Goal: Task Accomplishment & Management: Complete application form

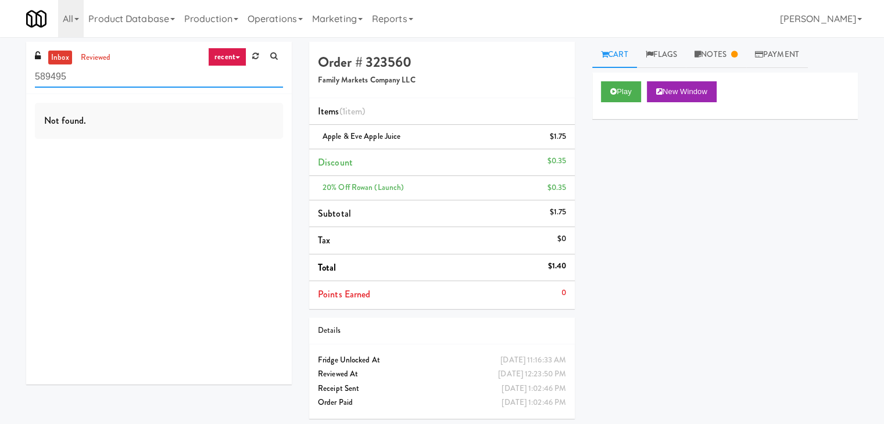
click at [180, 77] on input "589495" at bounding box center [159, 77] width 248 height 22
paste input "The Waverly - Drinks"
type input "The Waverly - Drinks"
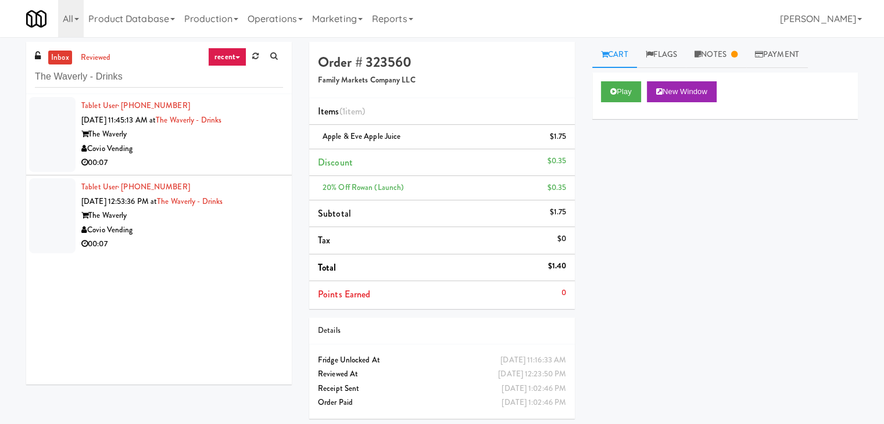
click at [260, 152] on div "Covio Vending" at bounding box center [182, 149] width 202 height 15
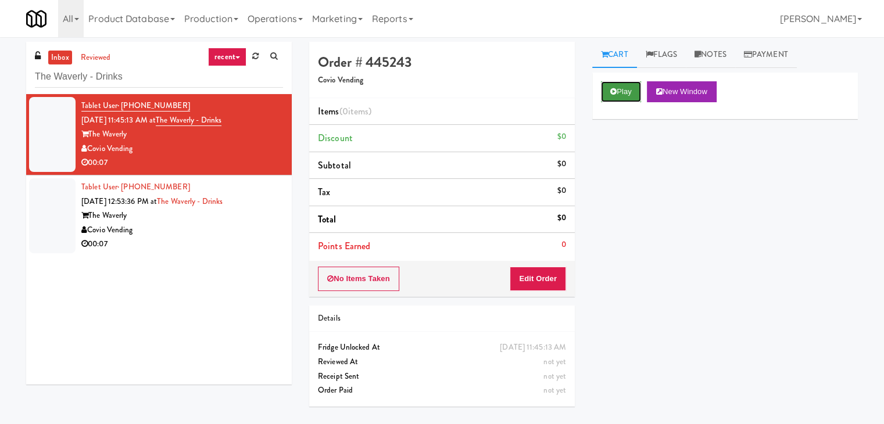
click at [608, 94] on button "Play" at bounding box center [621, 91] width 40 height 21
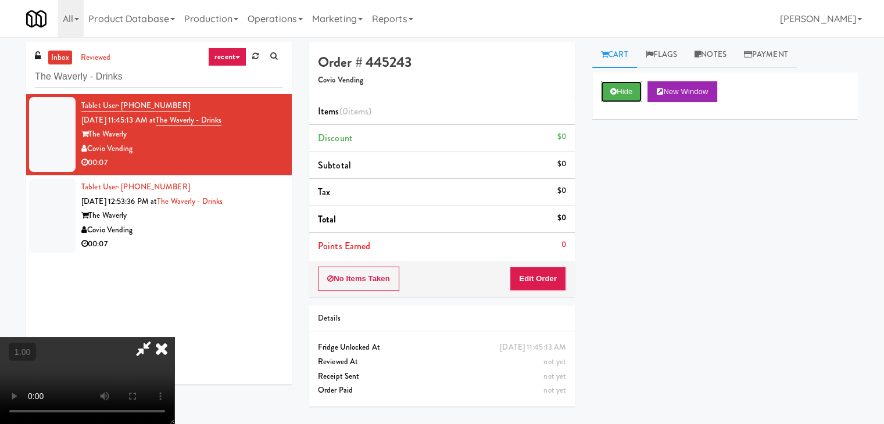
scroll to position [163, 0]
click at [174, 337] on video at bounding box center [87, 380] width 174 height 87
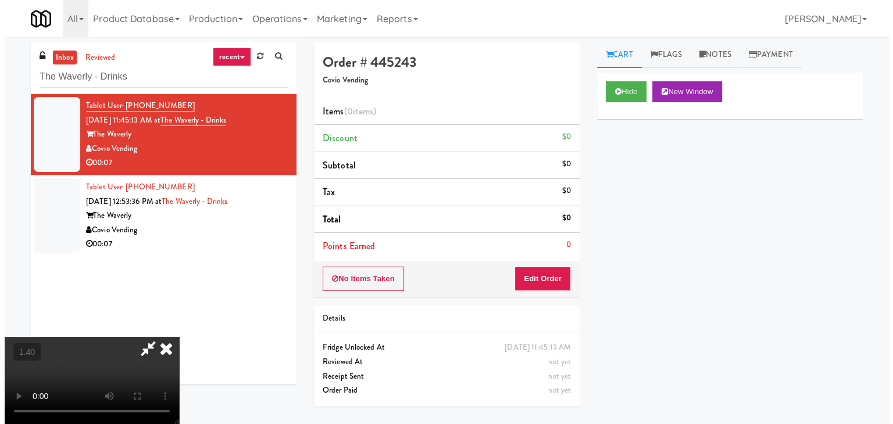
scroll to position [0, 0]
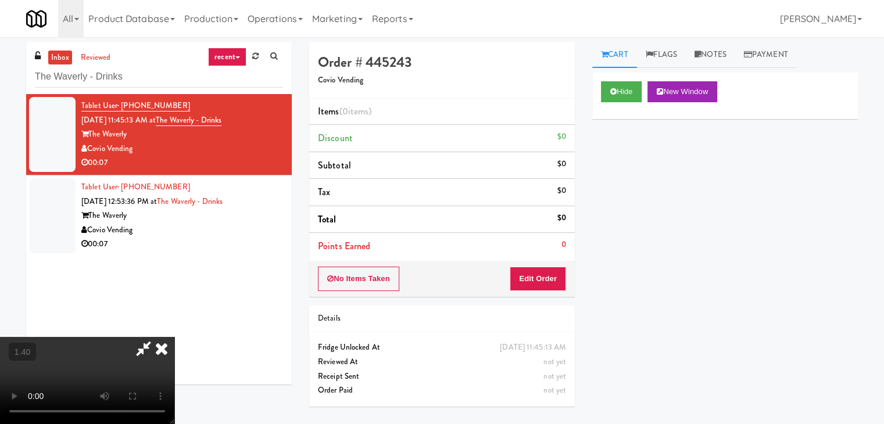
click at [174, 337] on icon at bounding box center [162, 348] width 26 height 23
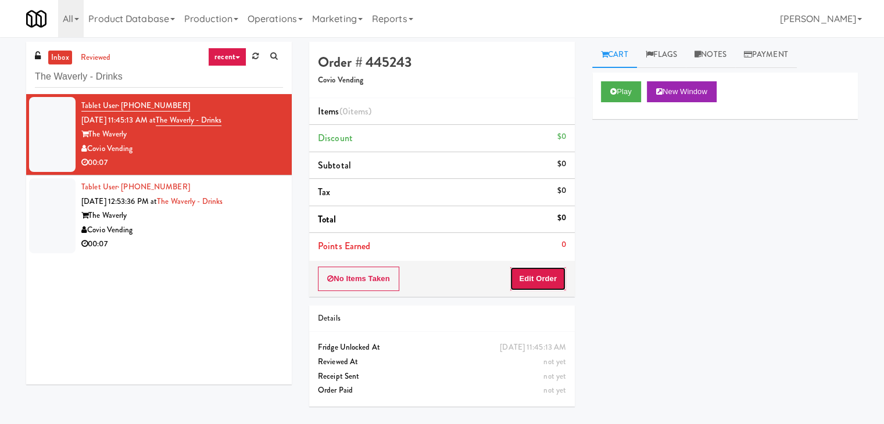
click at [542, 273] on button "Edit Order" at bounding box center [538, 279] width 56 height 24
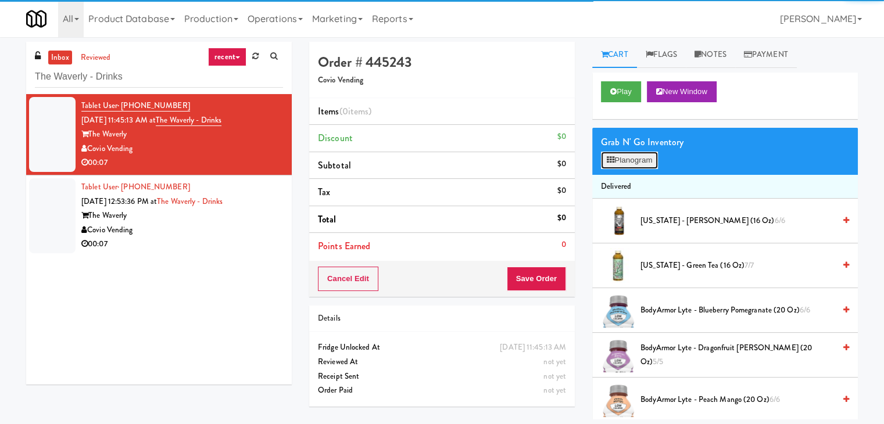
click at [612, 163] on icon at bounding box center [611, 160] width 8 height 8
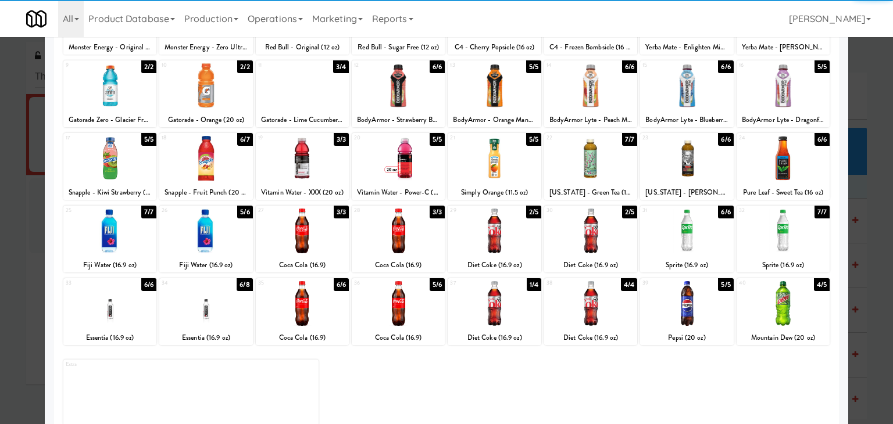
scroll to position [147, 0]
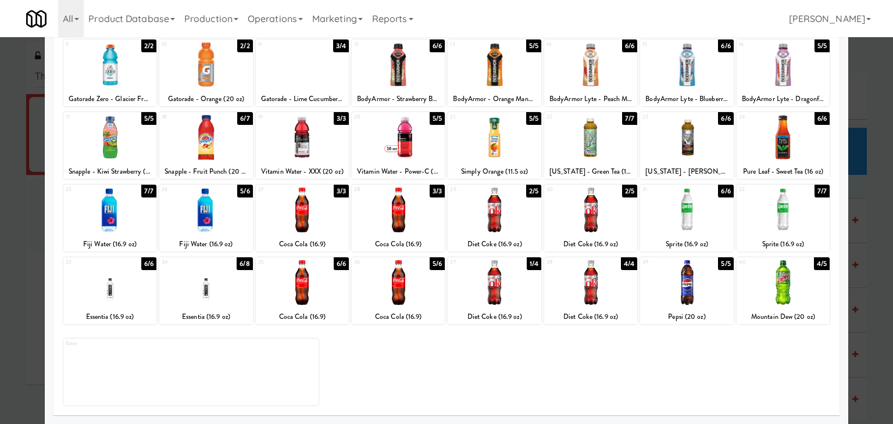
click at [102, 287] on div at bounding box center [109, 282] width 93 height 45
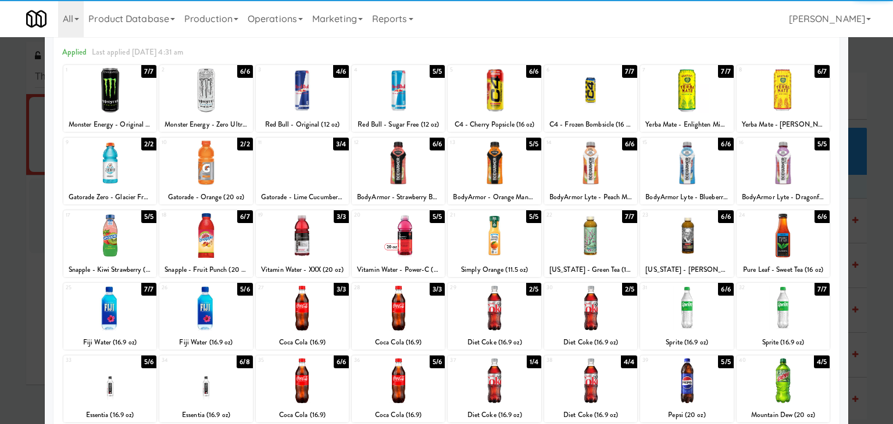
scroll to position [0, 0]
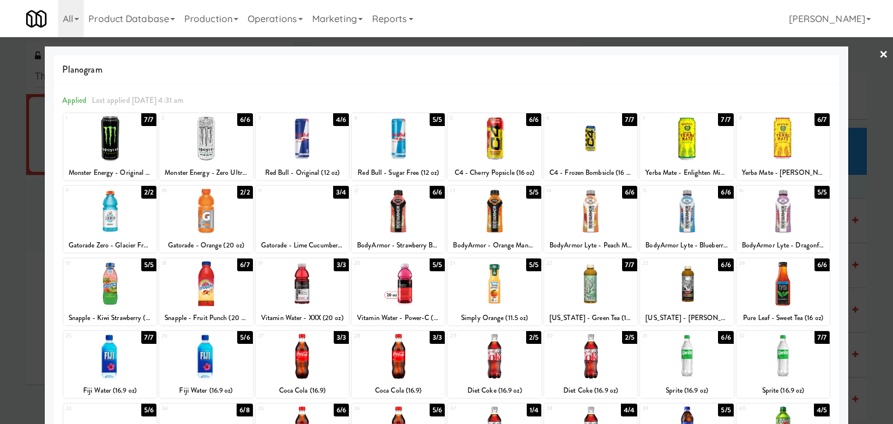
click at [879, 55] on link "×" at bounding box center [883, 55] width 9 height 36
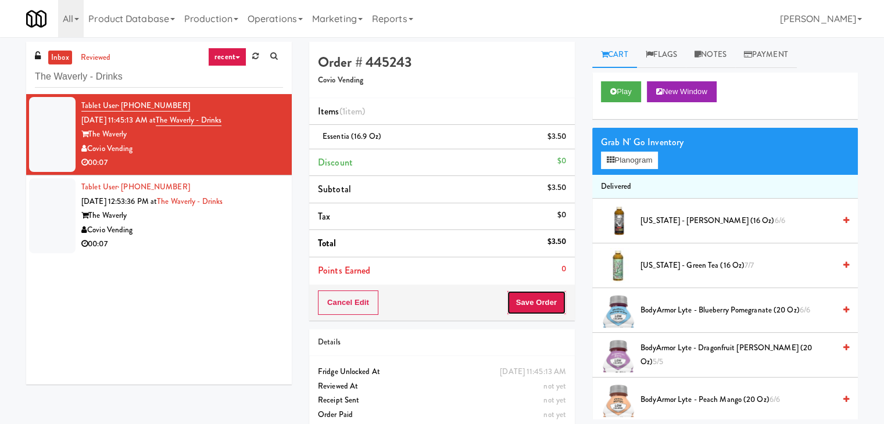
click at [533, 303] on button "Save Order" at bounding box center [536, 303] width 59 height 24
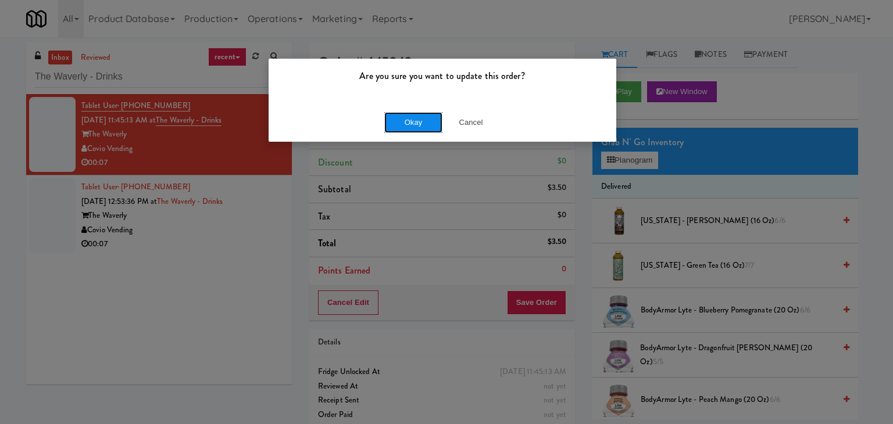
click at [401, 127] on button "Okay" at bounding box center [413, 122] width 58 height 21
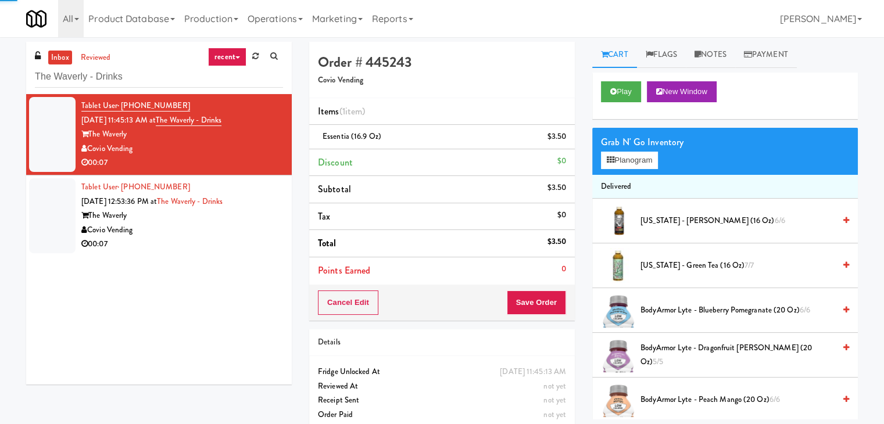
click at [242, 245] on div "00:07" at bounding box center [182, 244] width 202 height 15
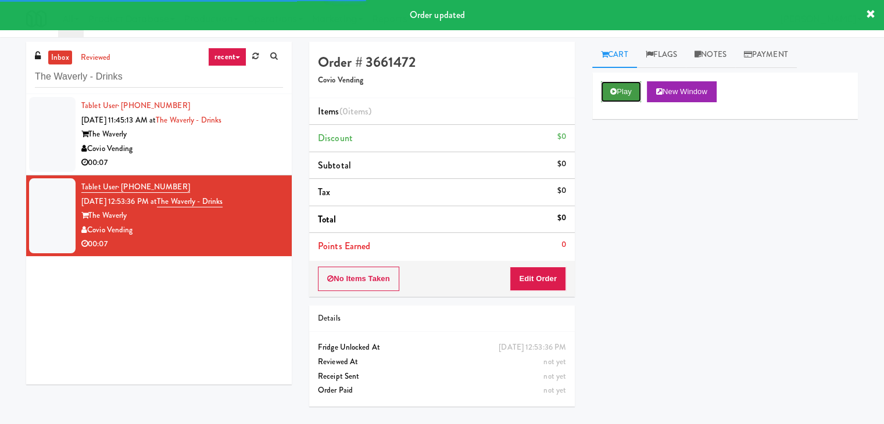
click at [630, 91] on button "Play" at bounding box center [621, 91] width 40 height 21
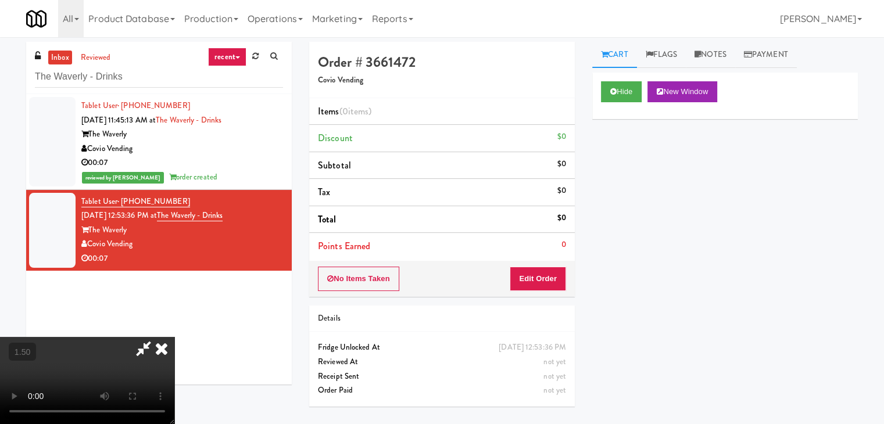
drag, startPoint x: 513, startPoint y: 49, endPoint x: 516, endPoint y: 70, distance: 20.5
click at [174, 337] on icon at bounding box center [162, 348] width 26 height 23
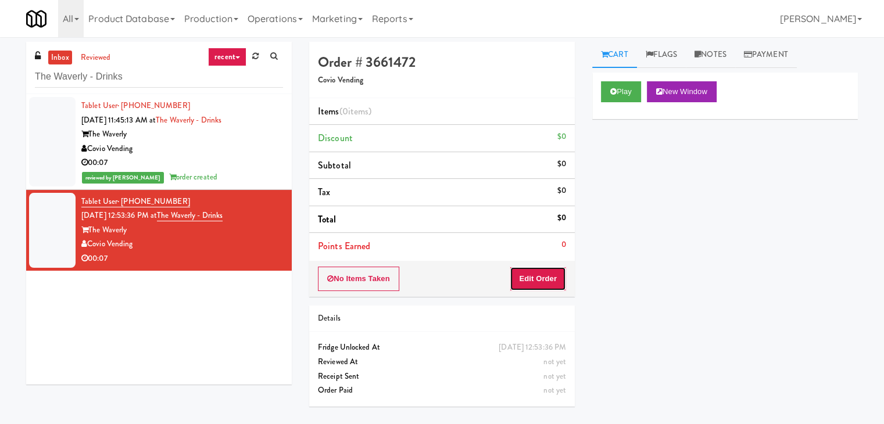
click at [545, 282] on button "Edit Order" at bounding box center [538, 279] width 56 height 24
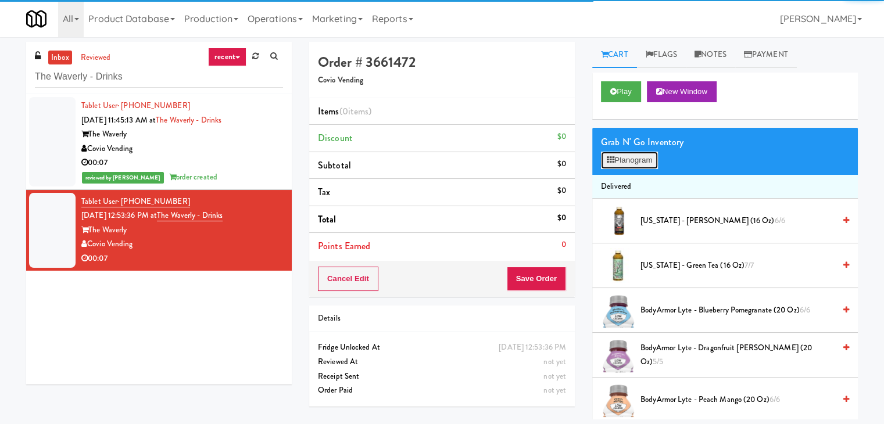
click at [627, 161] on button "Planogram" at bounding box center [629, 160] width 57 height 17
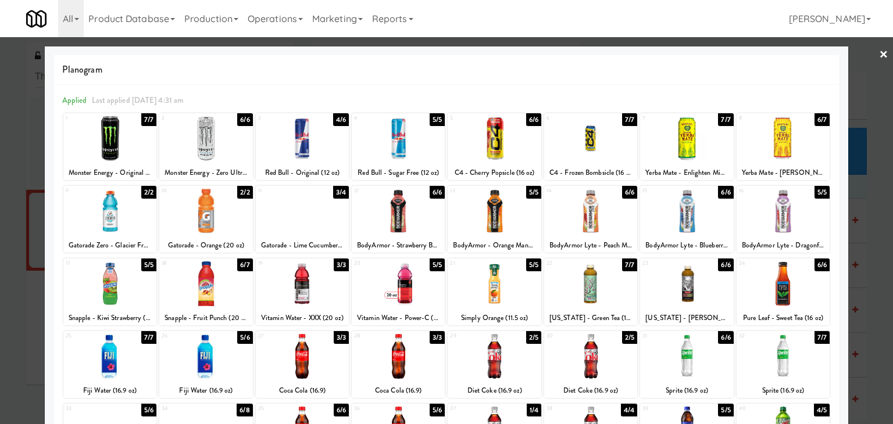
click at [306, 142] on div at bounding box center [302, 138] width 93 height 45
click at [879, 56] on link "×" at bounding box center [883, 55] width 9 height 36
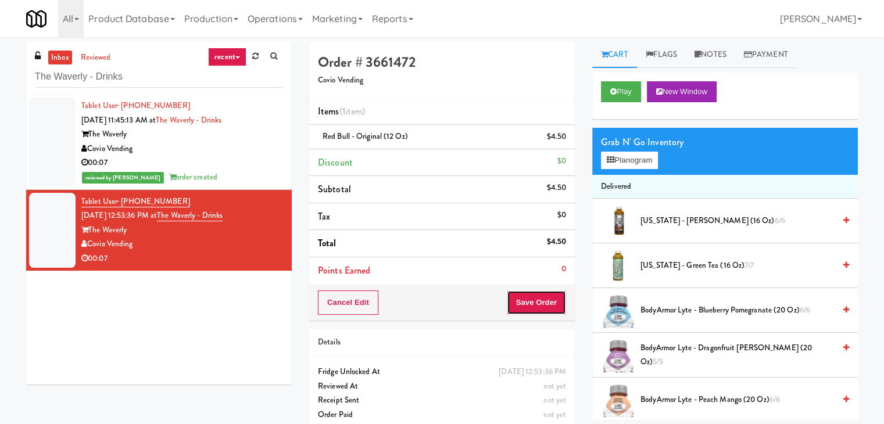
click at [539, 302] on button "Save Order" at bounding box center [536, 303] width 59 height 24
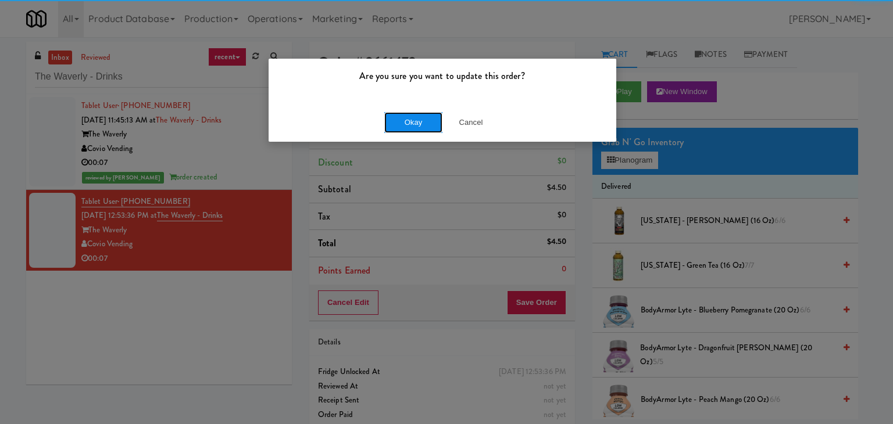
click at [421, 119] on button "Okay" at bounding box center [413, 122] width 58 height 21
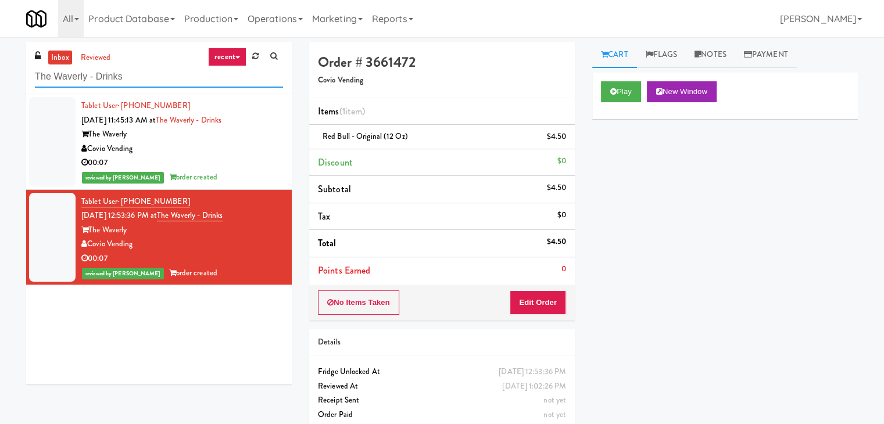
click at [163, 78] on input "The Waverly - Drinks" at bounding box center [159, 77] width 248 height 22
paste input "[PERSON_NAME] - Cooler 1"
type input "[PERSON_NAME] - Cooler 1"
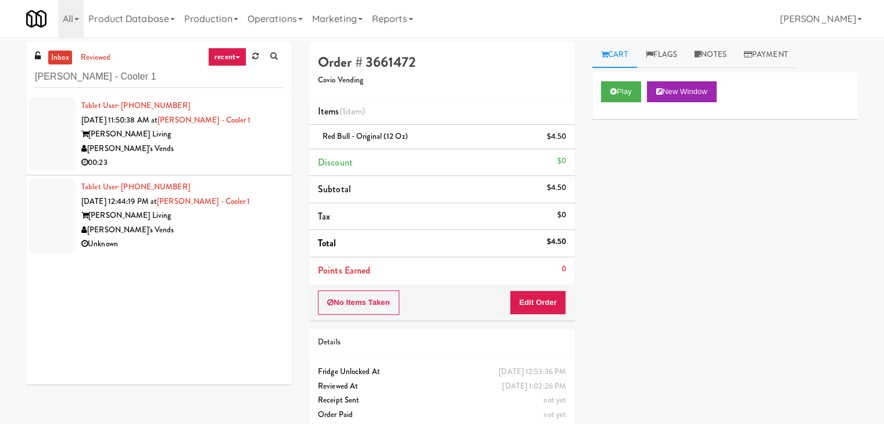
click at [245, 162] on div "00:23" at bounding box center [182, 163] width 202 height 15
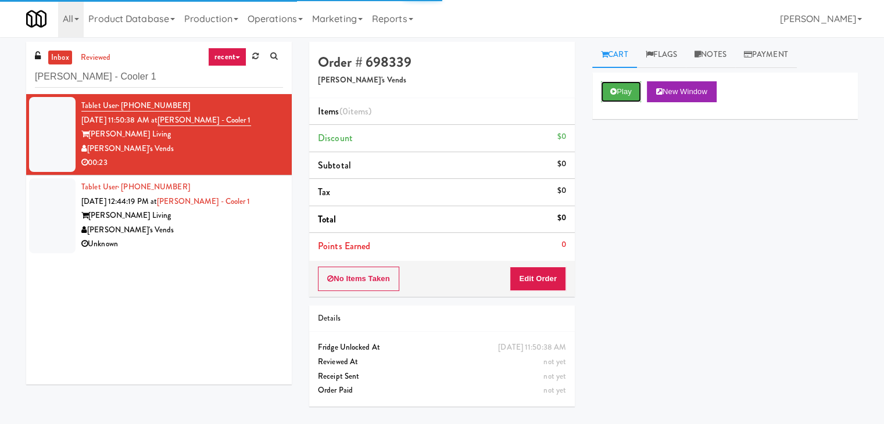
drag, startPoint x: 633, startPoint y: 95, endPoint x: 578, endPoint y: 80, distance: 57.3
click at [633, 94] on button "Play" at bounding box center [621, 91] width 40 height 21
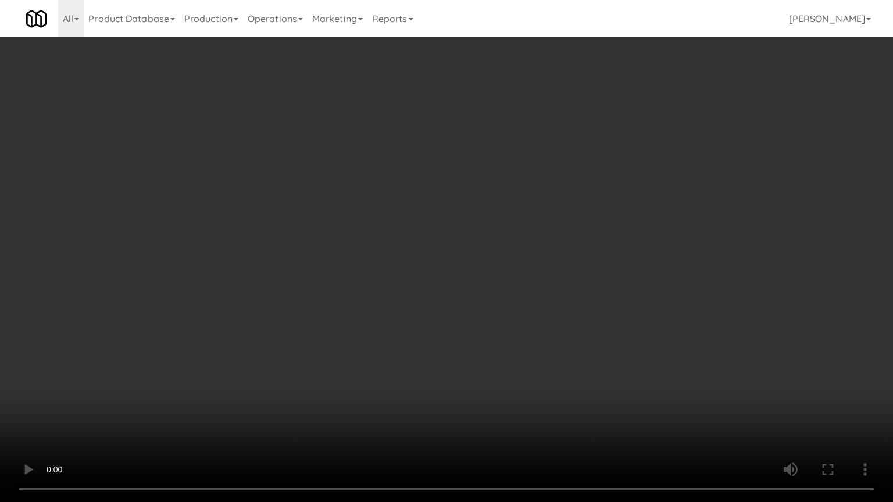
click at [528, 210] on video at bounding box center [446, 251] width 893 height 502
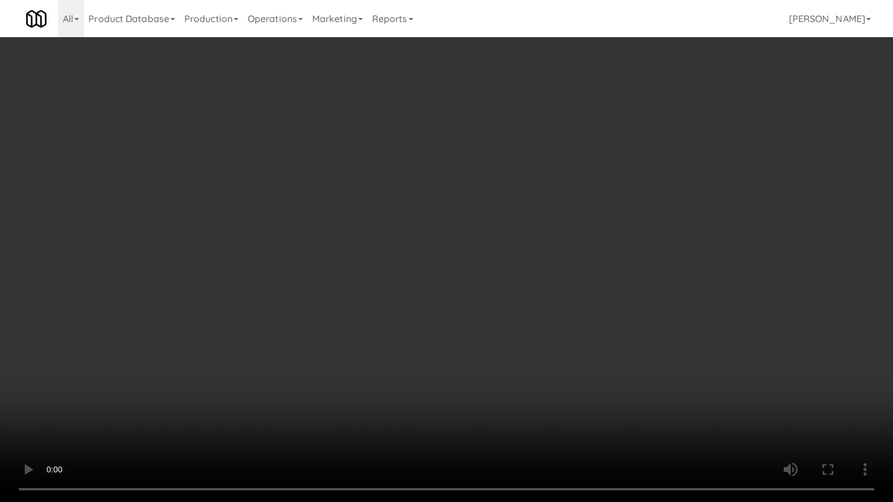
click at [528, 210] on video at bounding box center [446, 251] width 893 height 502
click at [539, 221] on video at bounding box center [446, 251] width 893 height 502
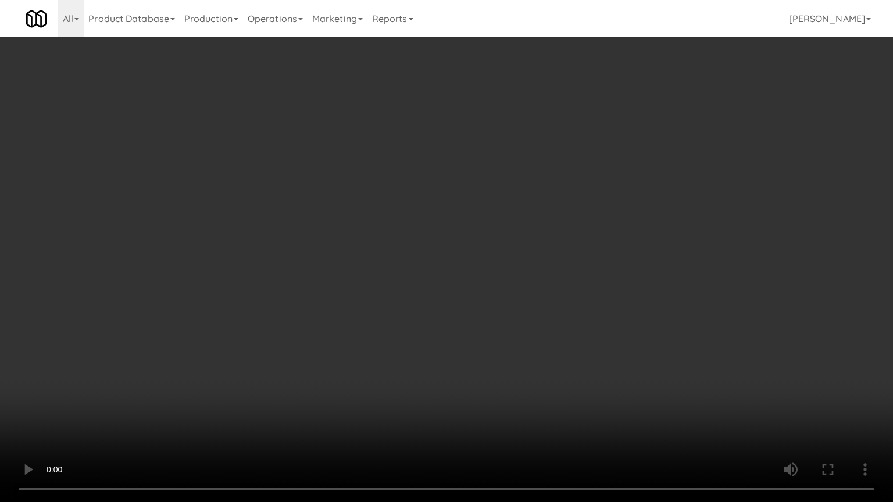
click at [539, 221] on video at bounding box center [446, 251] width 893 height 502
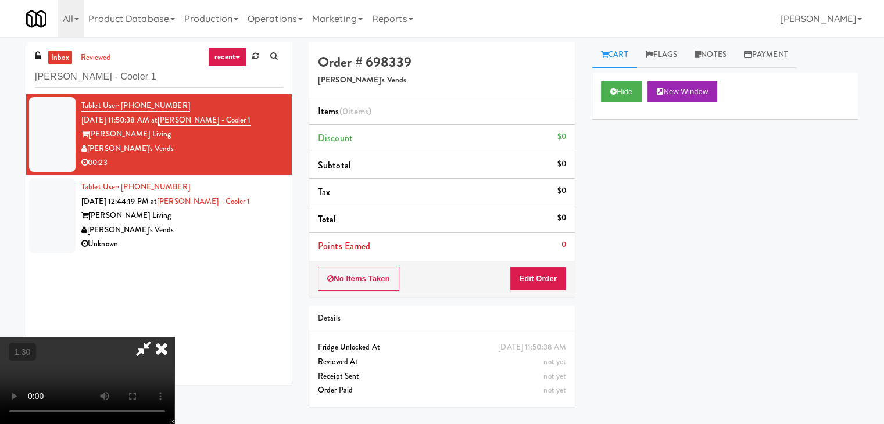
click at [157, 337] on icon at bounding box center [143, 348] width 27 height 23
click at [551, 274] on button "Edit Order" at bounding box center [538, 279] width 56 height 24
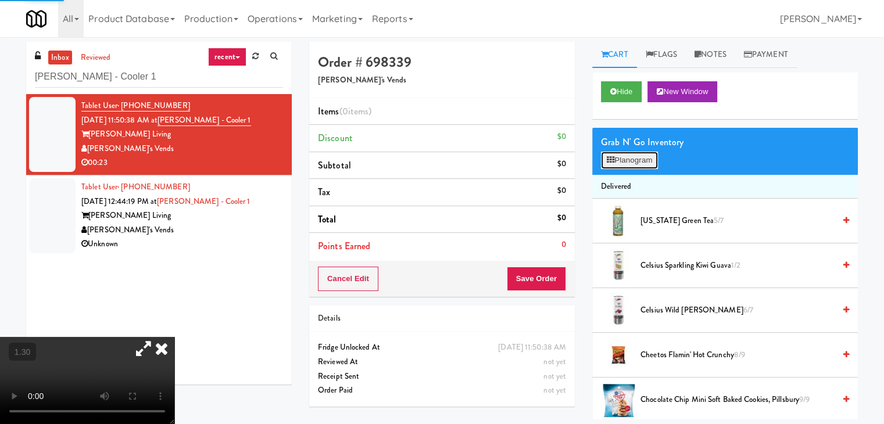
click at [619, 159] on button "Planogram" at bounding box center [629, 160] width 57 height 17
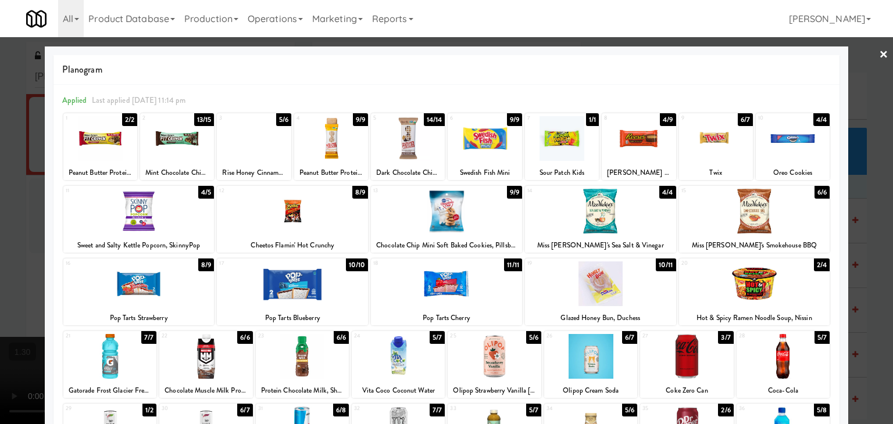
click at [589, 282] on div at bounding box center [600, 284] width 151 height 45
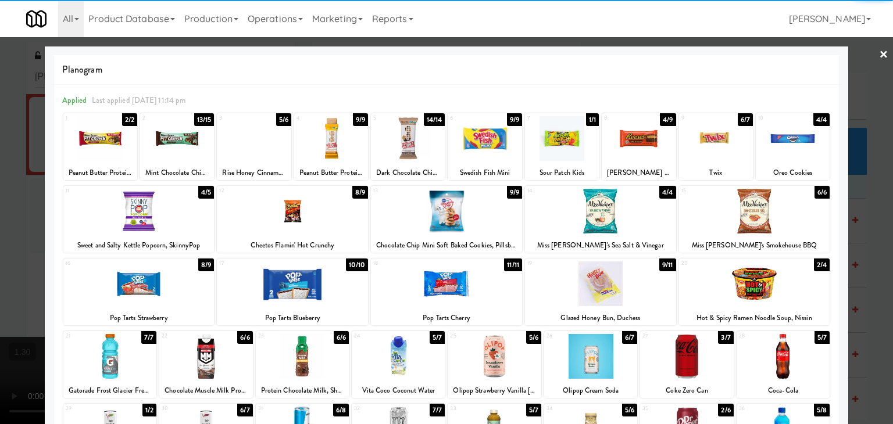
click at [409, 142] on div at bounding box center [408, 138] width 74 height 45
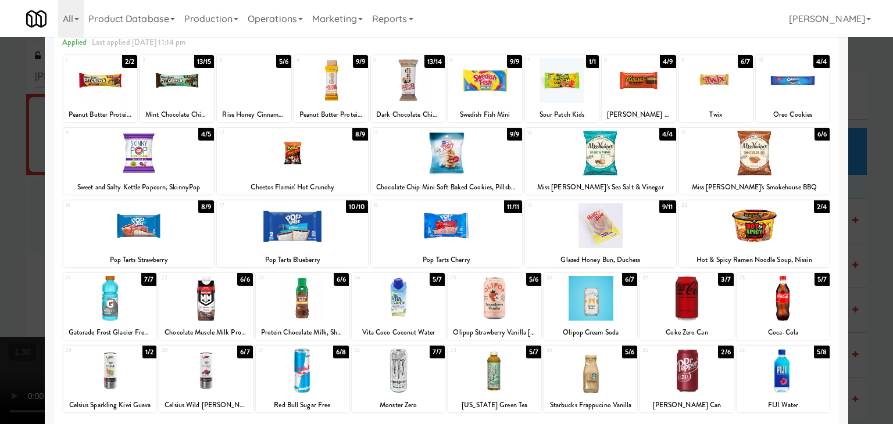
scroll to position [147, 0]
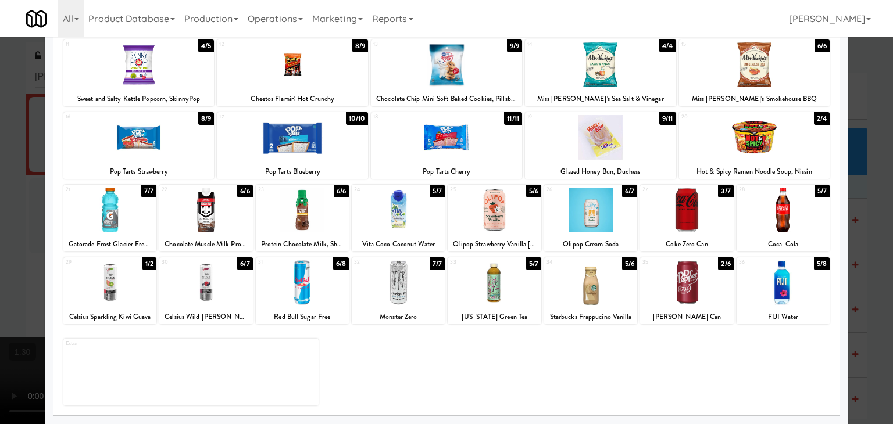
click at [132, 281] on div at bounding box center [109, 282] width 93 height 45
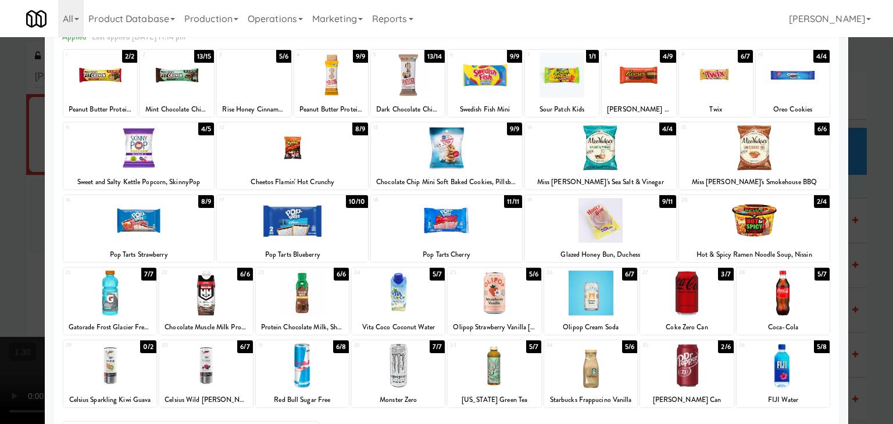
scroll to position [0, 0]
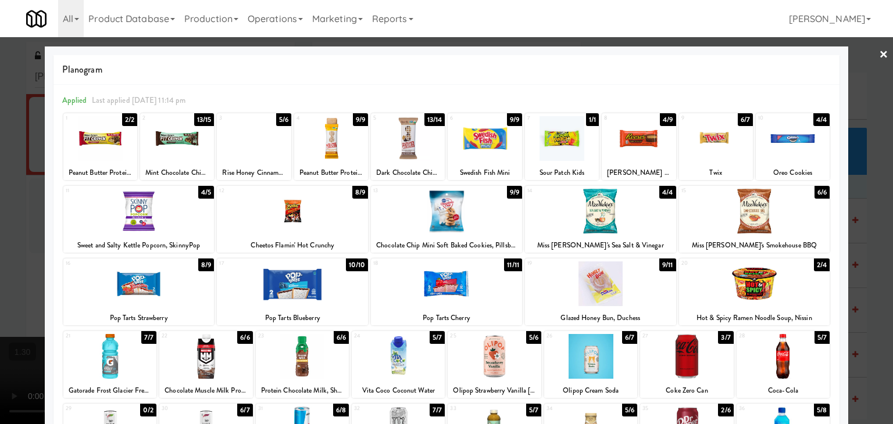
click at [879, 53] on link "×" at bounding box center [883, 55] width 9 height 36
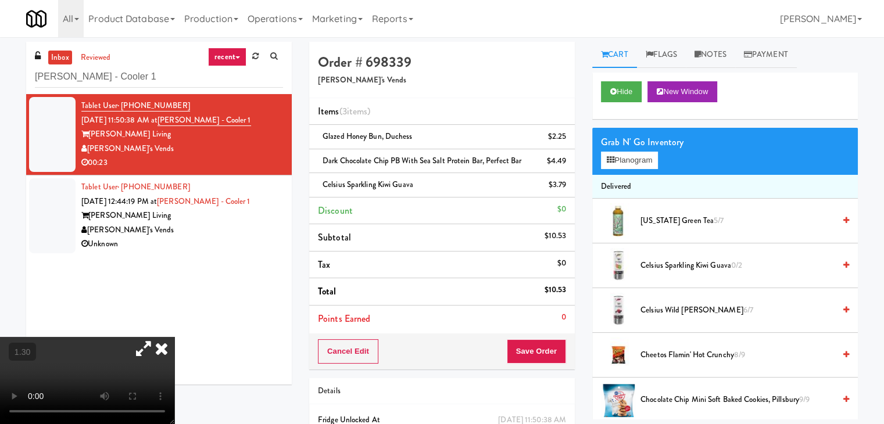
click at [174, 337] on video at bounding box center [87, 380] width 174 height 87
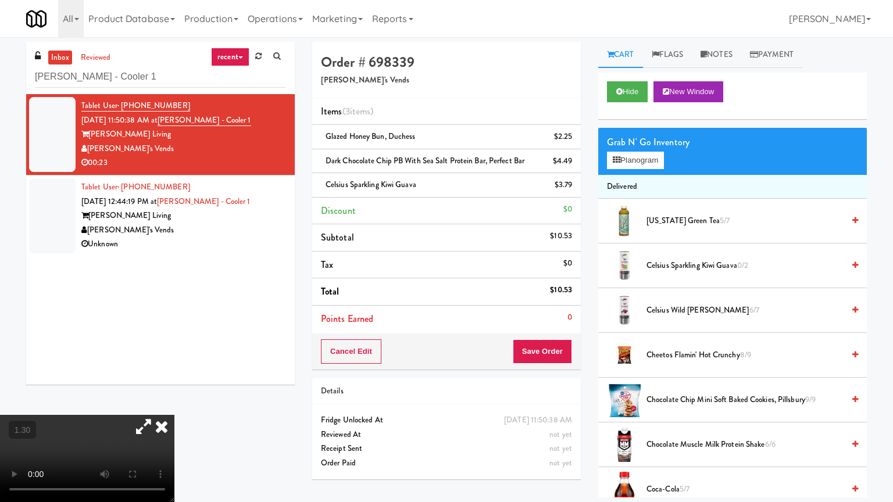
click at [174, 403] on video at bounding box center [87, 458] width 174 height 87
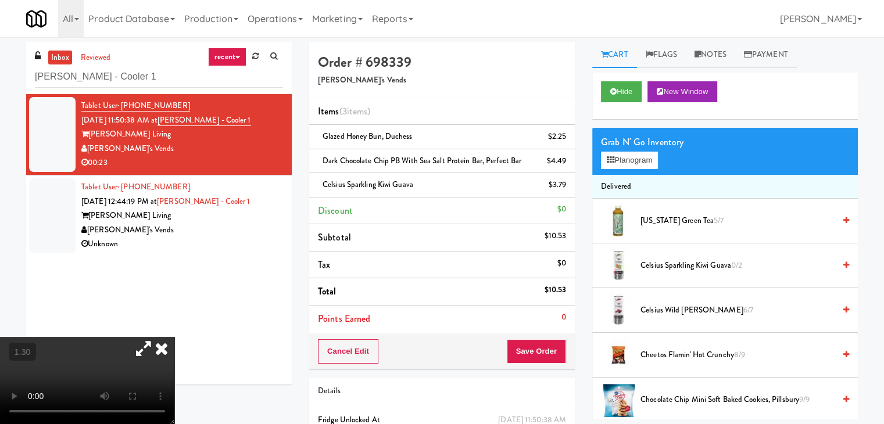
click at [157, 337] on icon at bounding box center [143, 348] width 27 height 23
click at [174, 337] on icon at bounding box center [162, 348] width 26 height 23
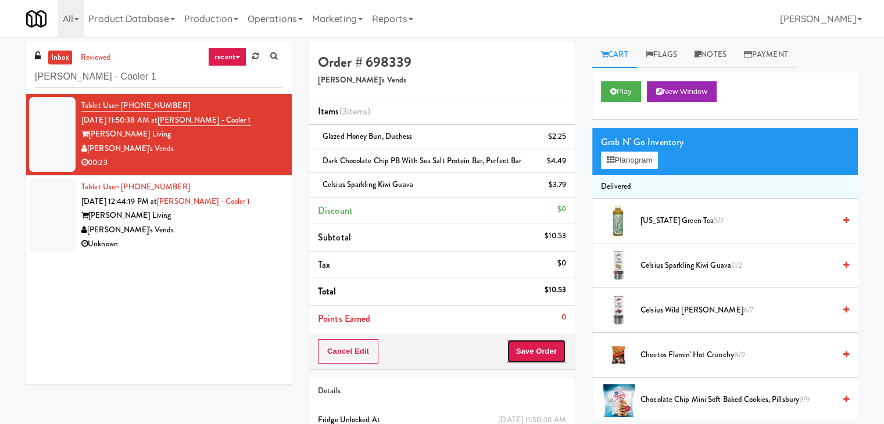
drag, startPoint x: 539, startPoint y: 353, endPoint x: 533, endPoint y: 351, distance: 6.6
click at [539, 353] on button "Save Order" at bounding box center [536, 352] width 59 height 24
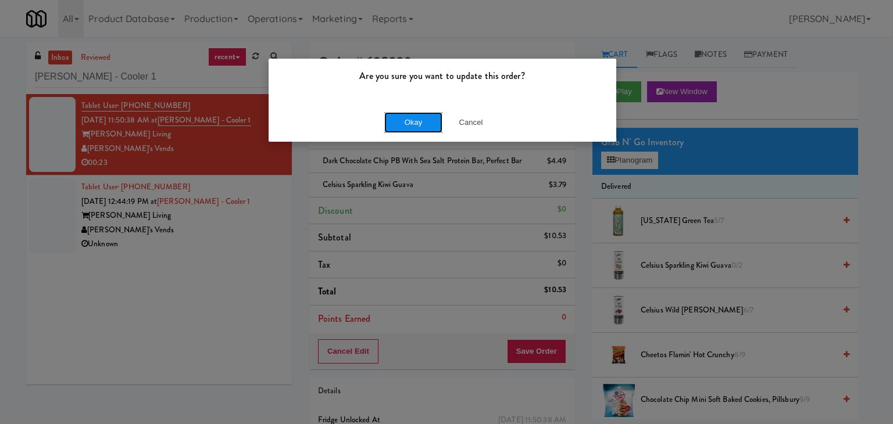
click at [416, 115] on button "Okay" at bounding box center [413, 122] width 58 height 21
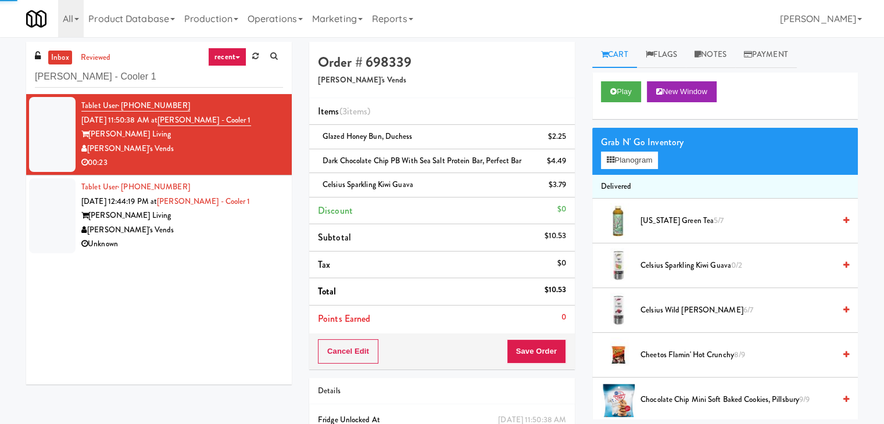
click at [223, 237] on div "Unknown" at bounding box center [182, 244] width 202 height 15
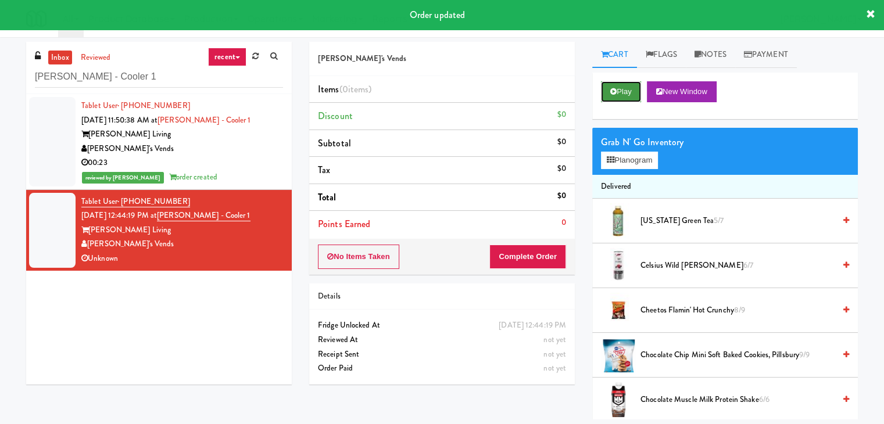
click at [623, 87] on button "Play" at bounding box center [621, 91] width 40 height 21
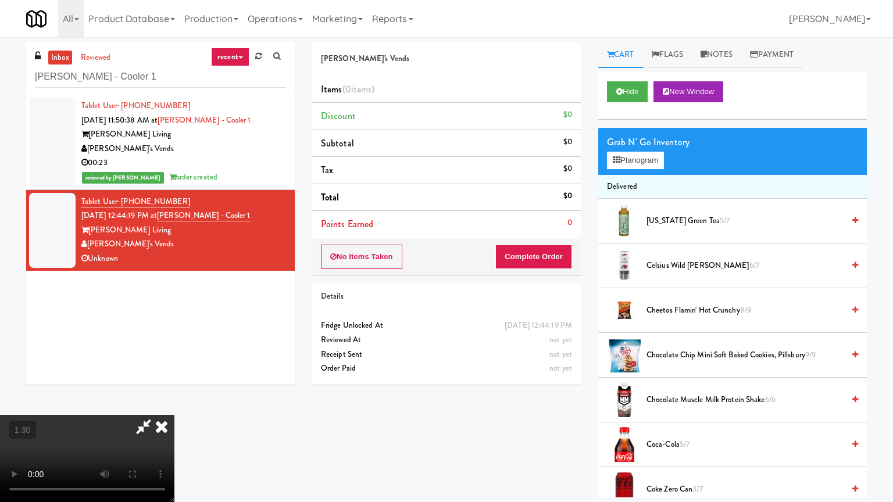
click at [174, 403] on video at bounding box center [87, 458] width 174 height 87
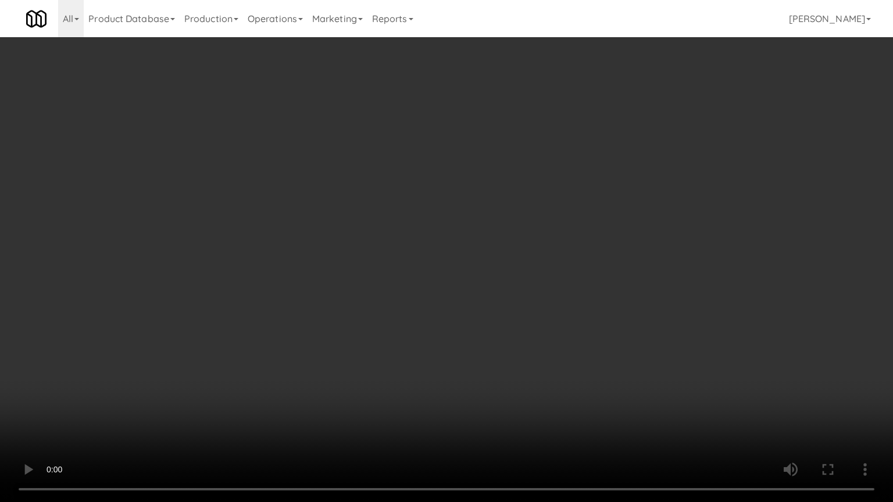
click at [345, 242] on video at bounding box center [446, 251] width 893 height 502
click at [338, 260] on video at bounding box center [446, 251] width 893 height 502
click at [339, 258] on video at bounding box center [446, 251] width 893 height 502
click at [423, 235] on video at bounding box center [446, 251] width 893 height 502
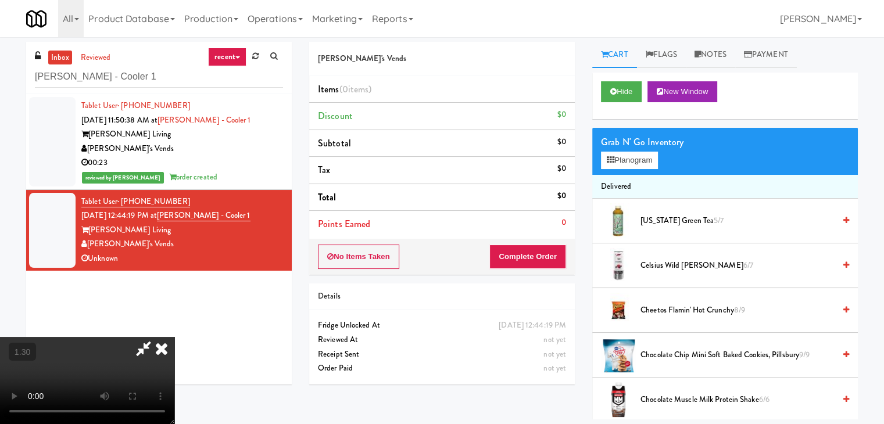
click at [174, 337] on video at bounding box center [87, 380] width 174 height 87
click at [631, 162] on button "Planogram" at bounding box center [629, 160] width 57 height 17
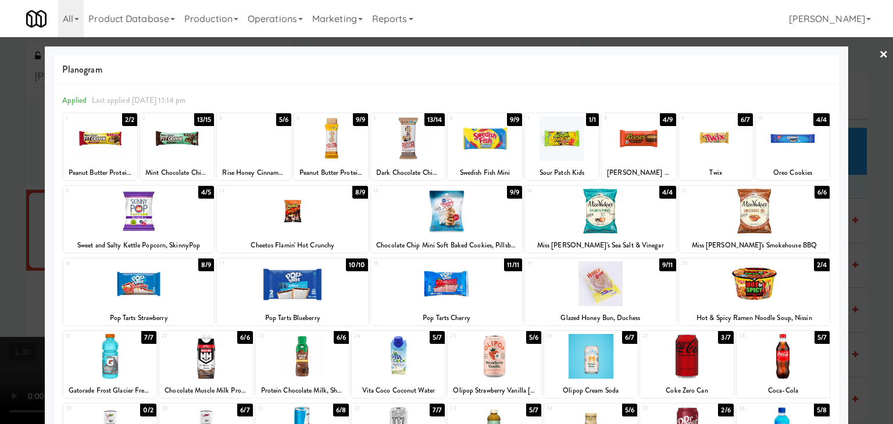
click at [332, 151] on div at bounding box center [331, 138] width 74 height 45
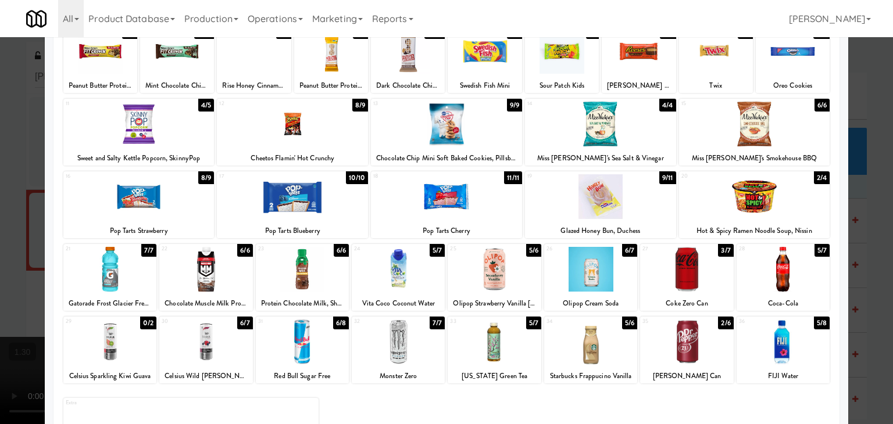
scroll to position [147, 0]
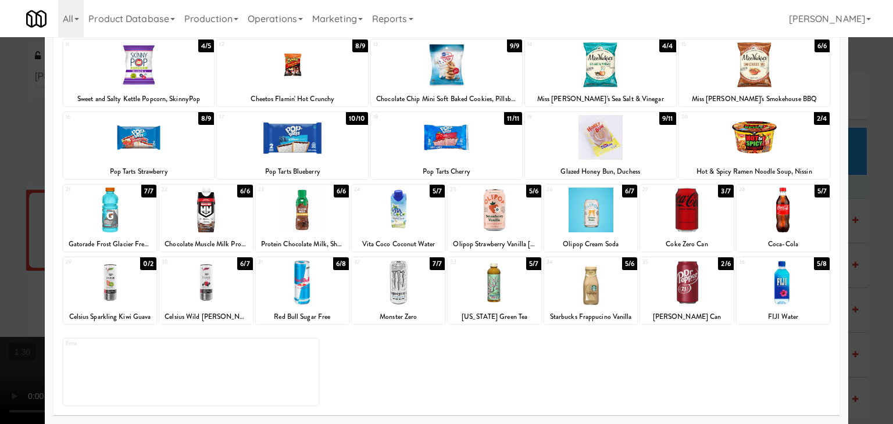
click at [212, 207] on div at bounding box center [205, 210] width 93 height 45
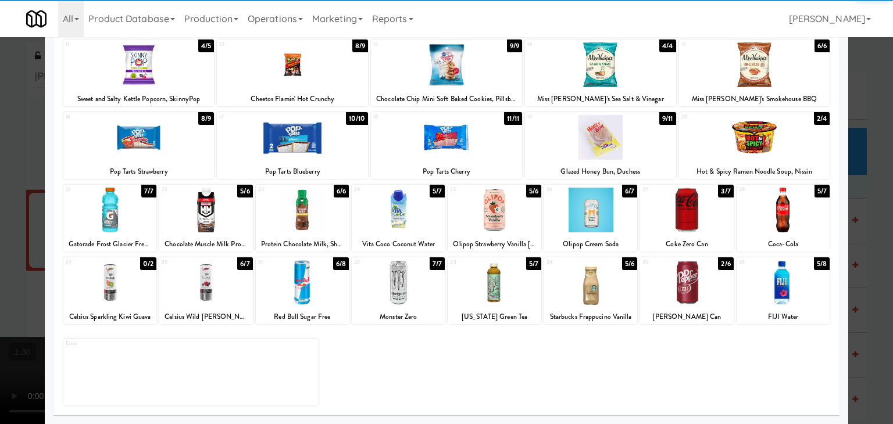
click at [212, 207] on div at bounding box center [205, 210] width 93 height 45
click at [435, 278] on div at bounding box center [398, 282] width 93 height 45
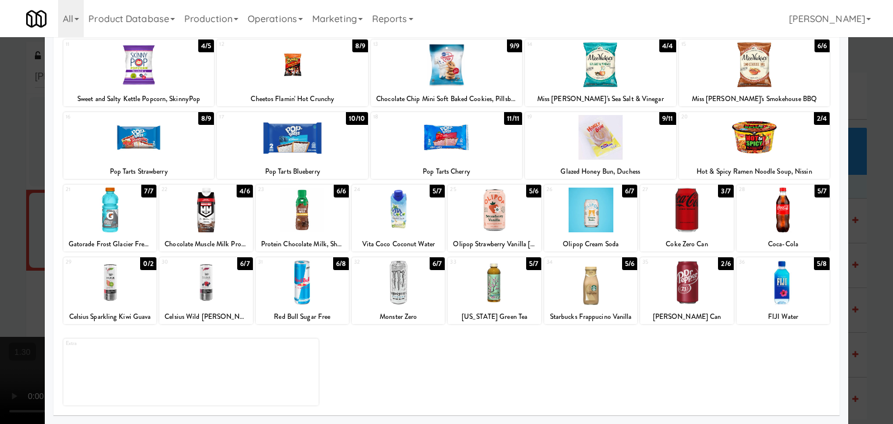
click at [435, 278] on div at bounding box center [398, 282] width 93 height 45
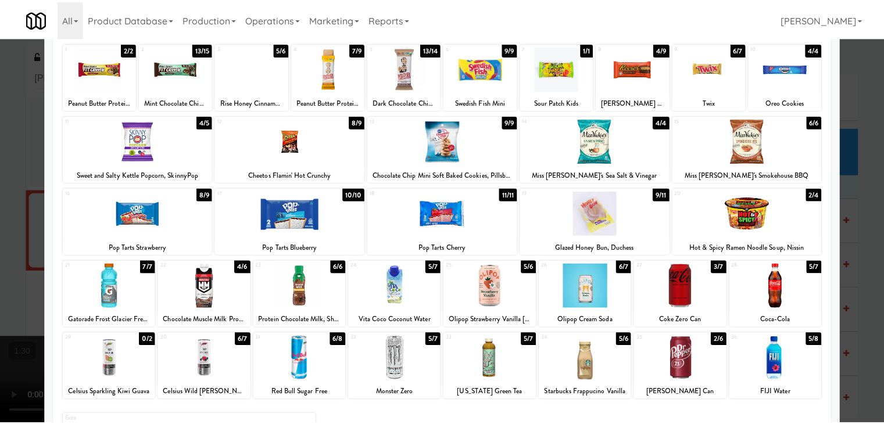
scroll to position [0, 0]
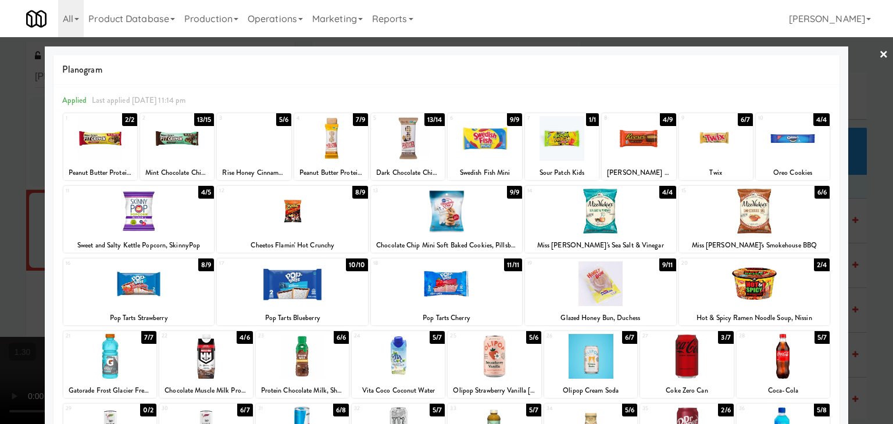
click at [879, 53] on link "×" at bounding box center [883, 55] width 9 height 36
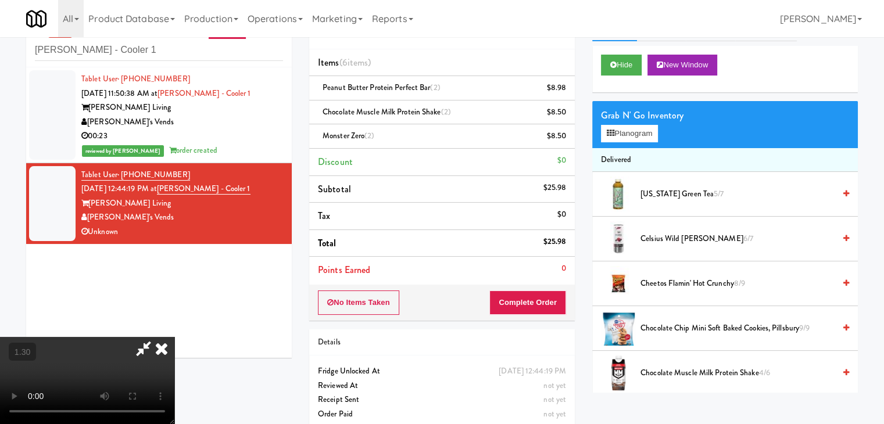
scroll to position [40, 0]
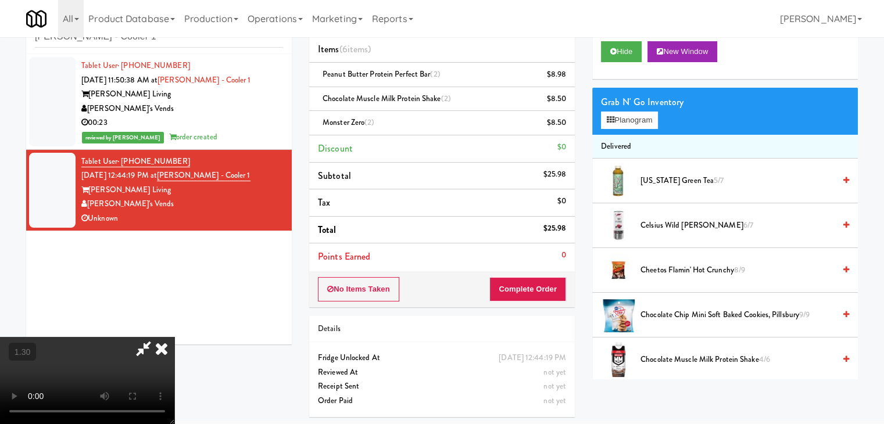
click at [174, 337] on video at bounding box center [87, 380] width 174 height 87
click at [174, 337] on icon at bounding box center [162, 348] width 26 height 23
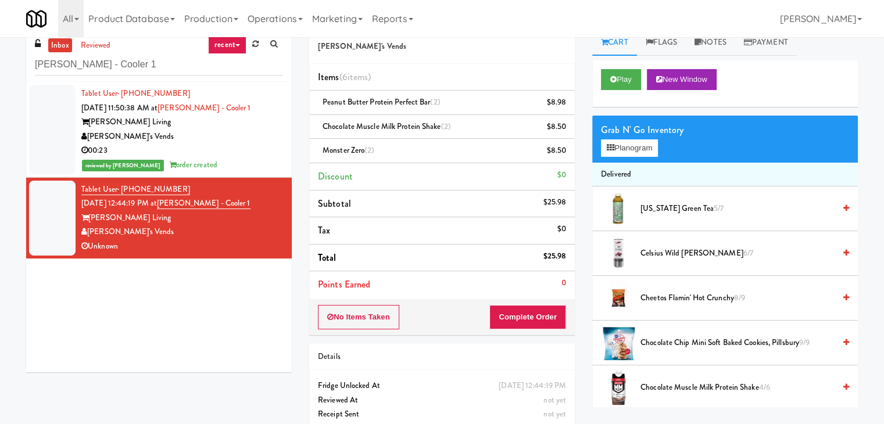
scroll to position [0, 0]
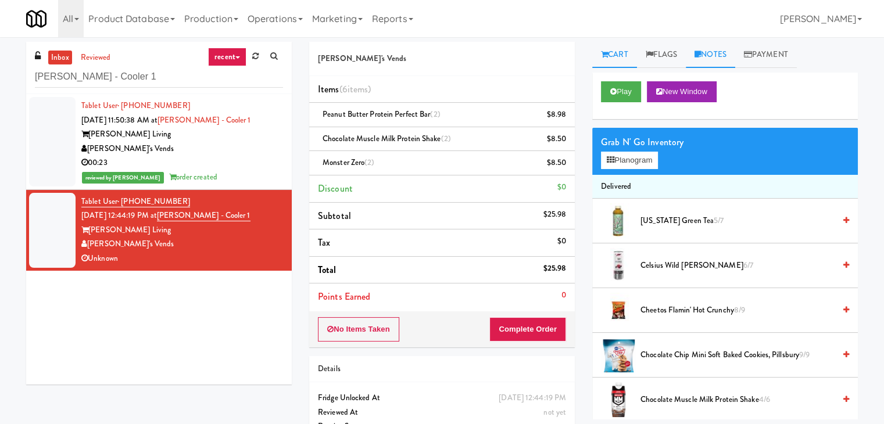
click at [720, 59] on link "Notes" at bounding box center [710, 55] width 49 height 26
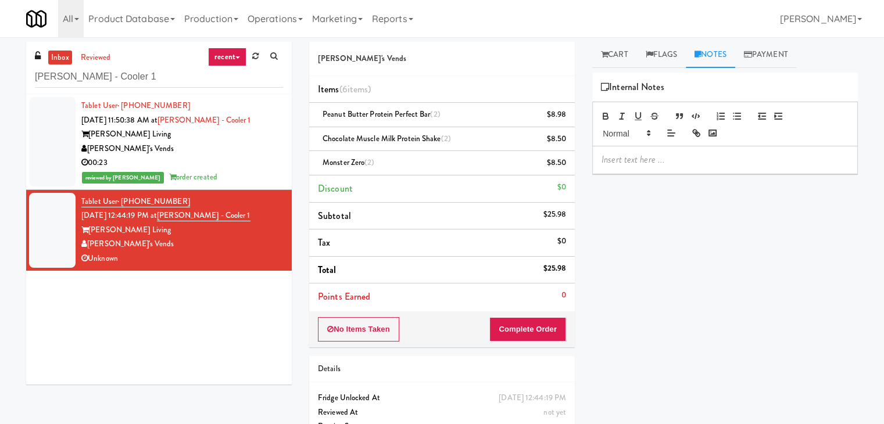
click at [649, 166] on p at bounding box center [725, 159] width 247 height 13
click at [757, 167] on div at bounding box center [725, 160] width 265 height 27
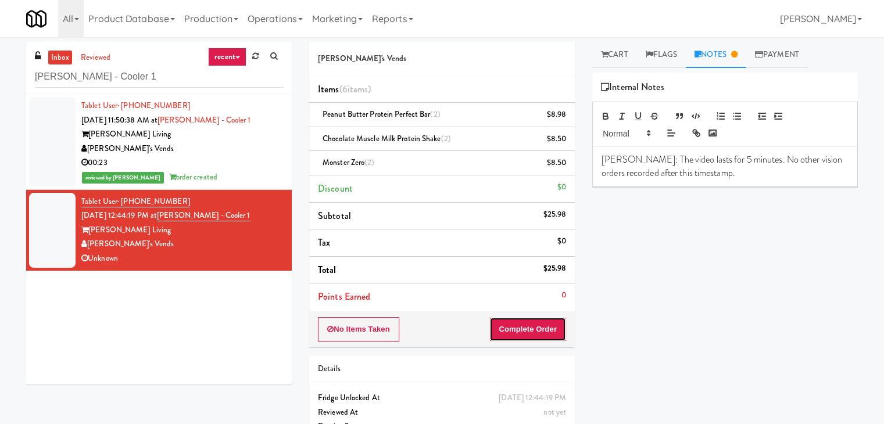
click at [521, 331] on button "Complete Order" at bounding box center [528, 329] width 77 height 24
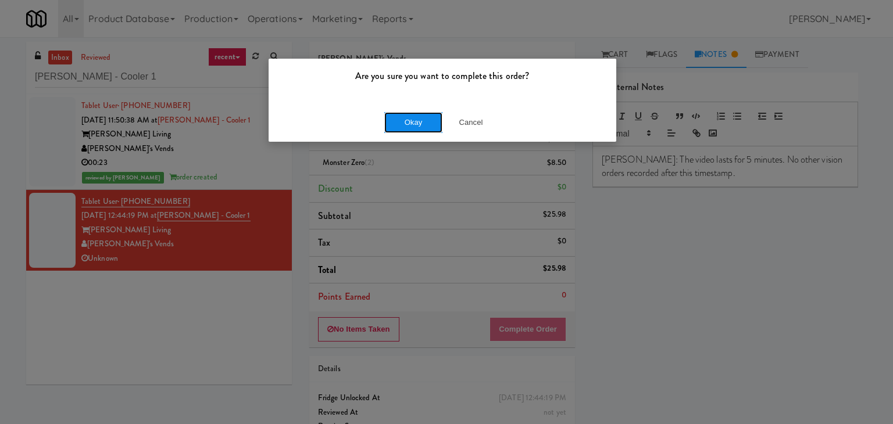
click at [426, 124] on button "Okay" at bounding box center [413, 122] width 58 height 21
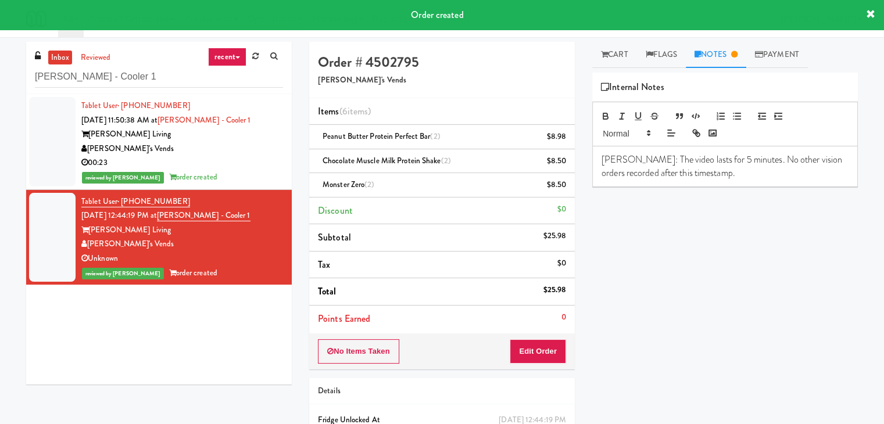
click at [726, 171] on p "[PERSON_NAME]: The video lasts for 5 minutes. No other vision orders recorded a…" at bounding box center [725, 166] width 247 height 26
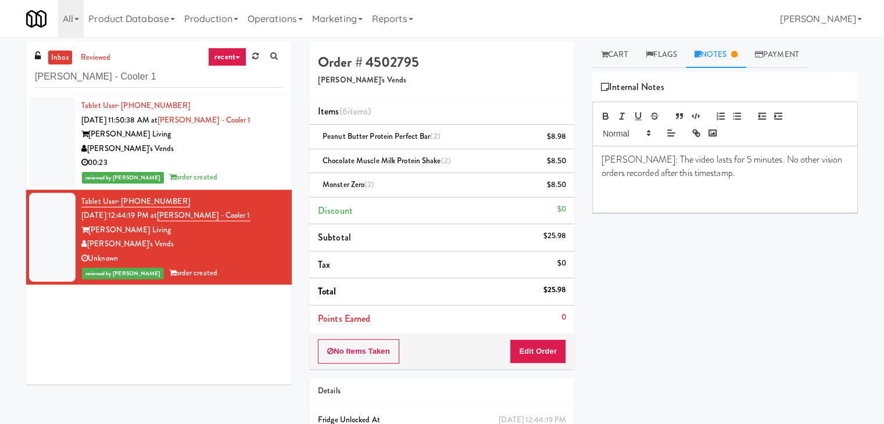
click at [774, 201] on p at bounding box center [725, 198] width 247 height 13
click at [258, 162] on div "00:23" at bounding box center [182, 163] width 202 height 15
